Goal: Task Accomplishment & Management: Manage account settings

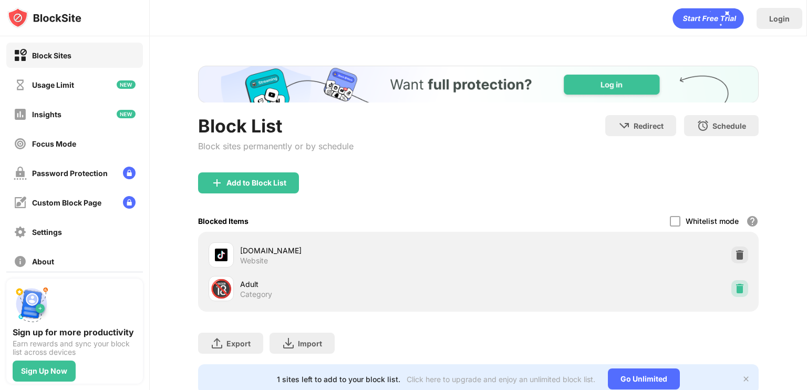
click at [734, 284] on img at bounding box center [739, 288] width 11 height 11
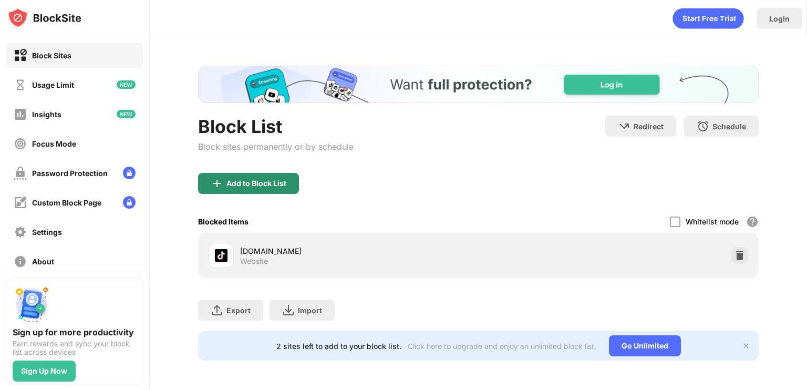
click at [265, 188] on div "Add to Block List" at bounding box center [248, 183] width 101 height 21
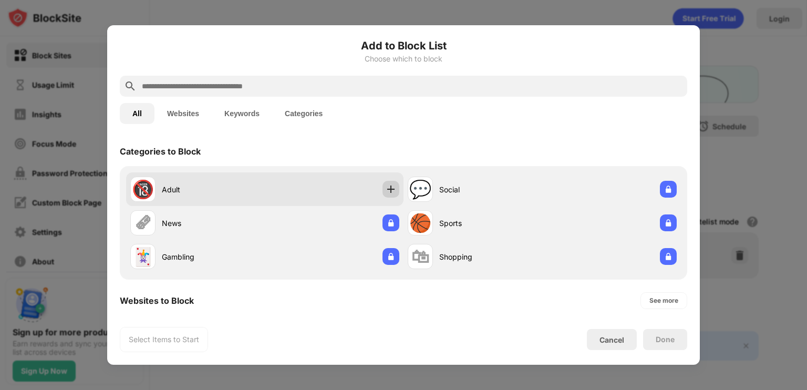
click at [389, 187] on img at bounding box center [391, 189] width 11 height 11
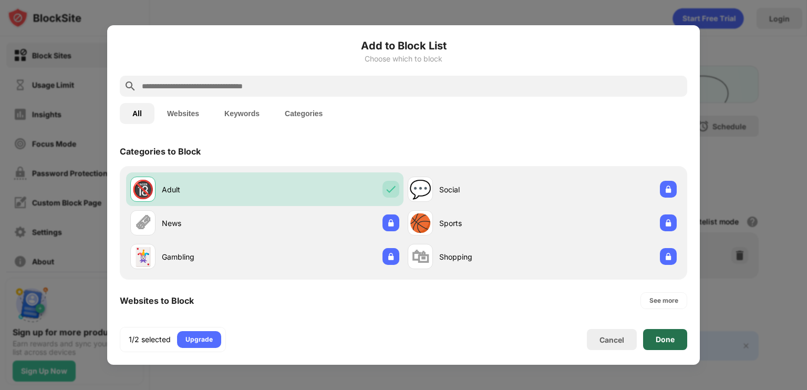
click at [671, 338] on div "Done" at bounding box center [665, 339] width 19 height 8
